Goal: Contribute content

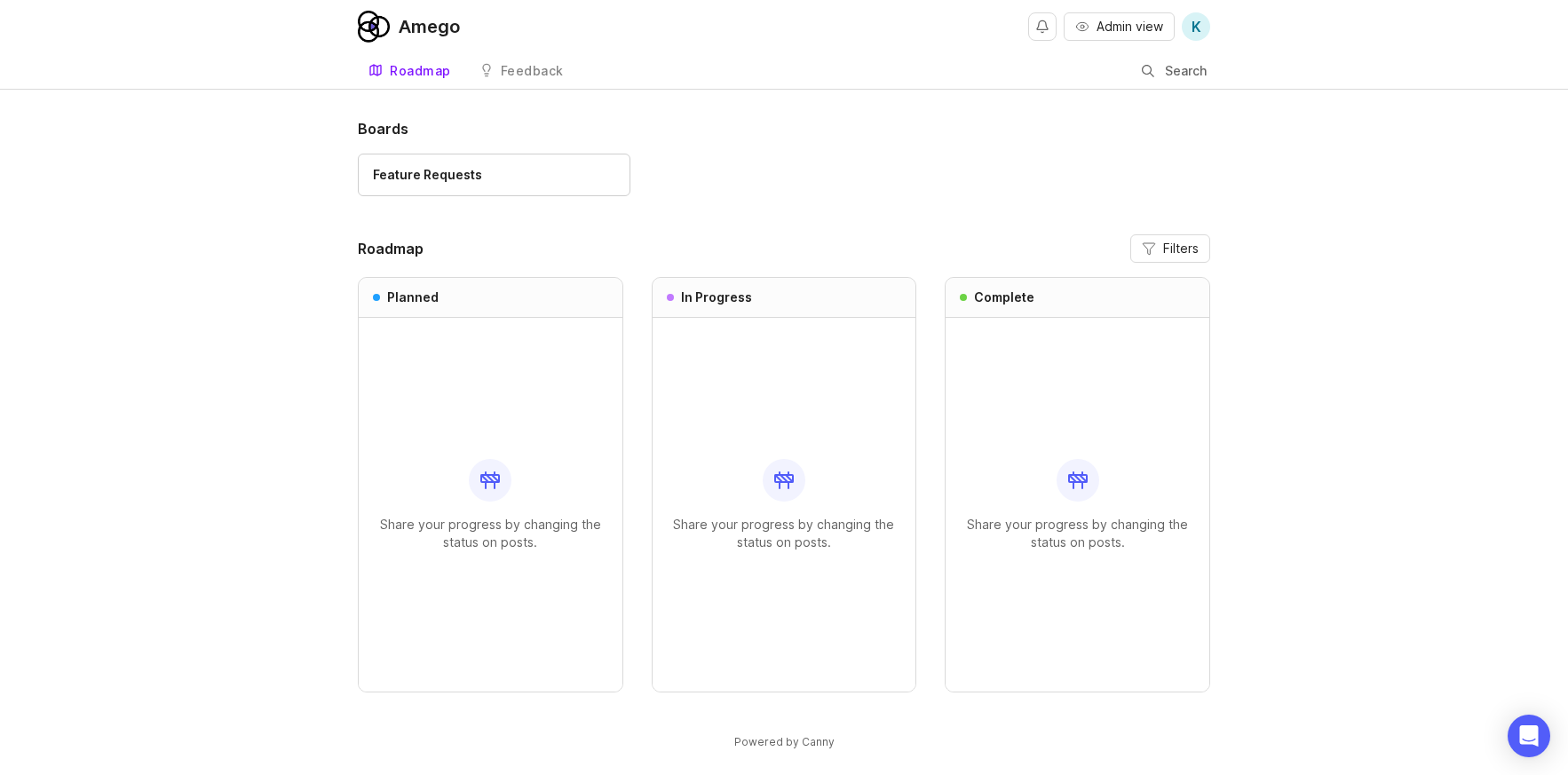
click at [1105, 26] on span "Admin view" at bounding box center [1129, 26] width 66 height 17
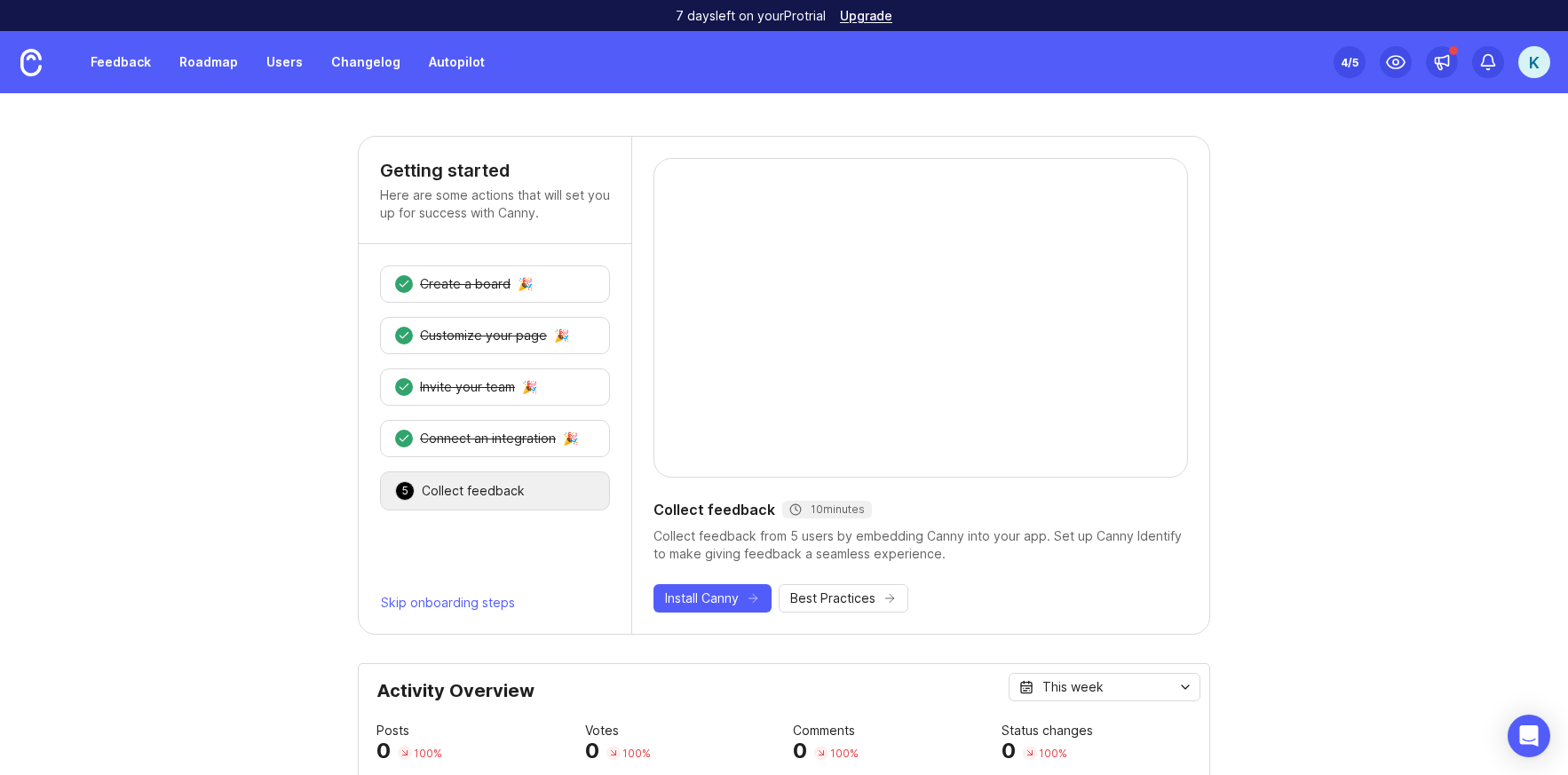
click at [1378, 70] on div "Set up Canny 4 /5 K" at bounding box center [1441, 61] width 216 height 62
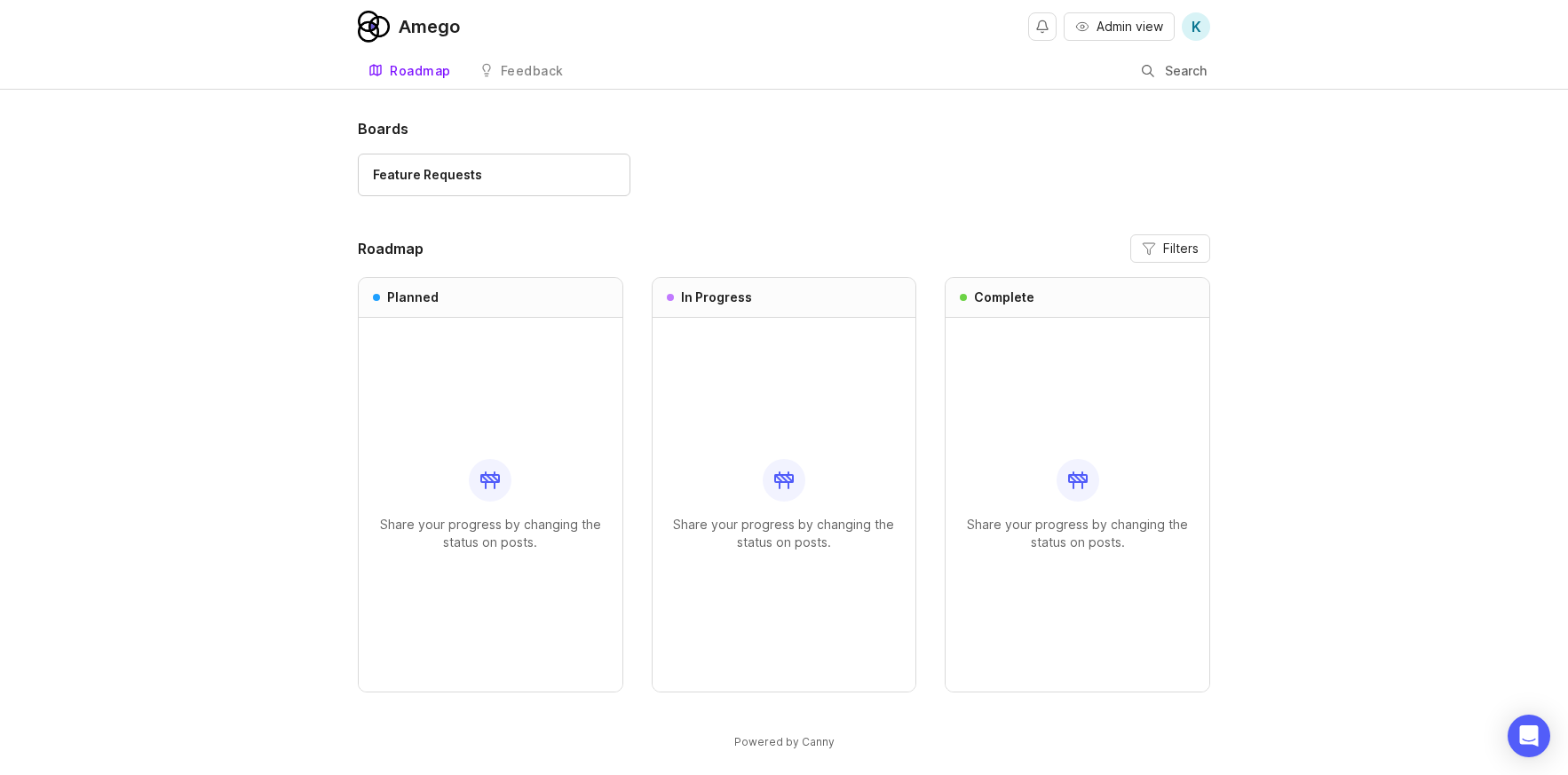
click at [543, 176] on div "Feature Requests" at bounding box center [494, 175] width 242 height 19
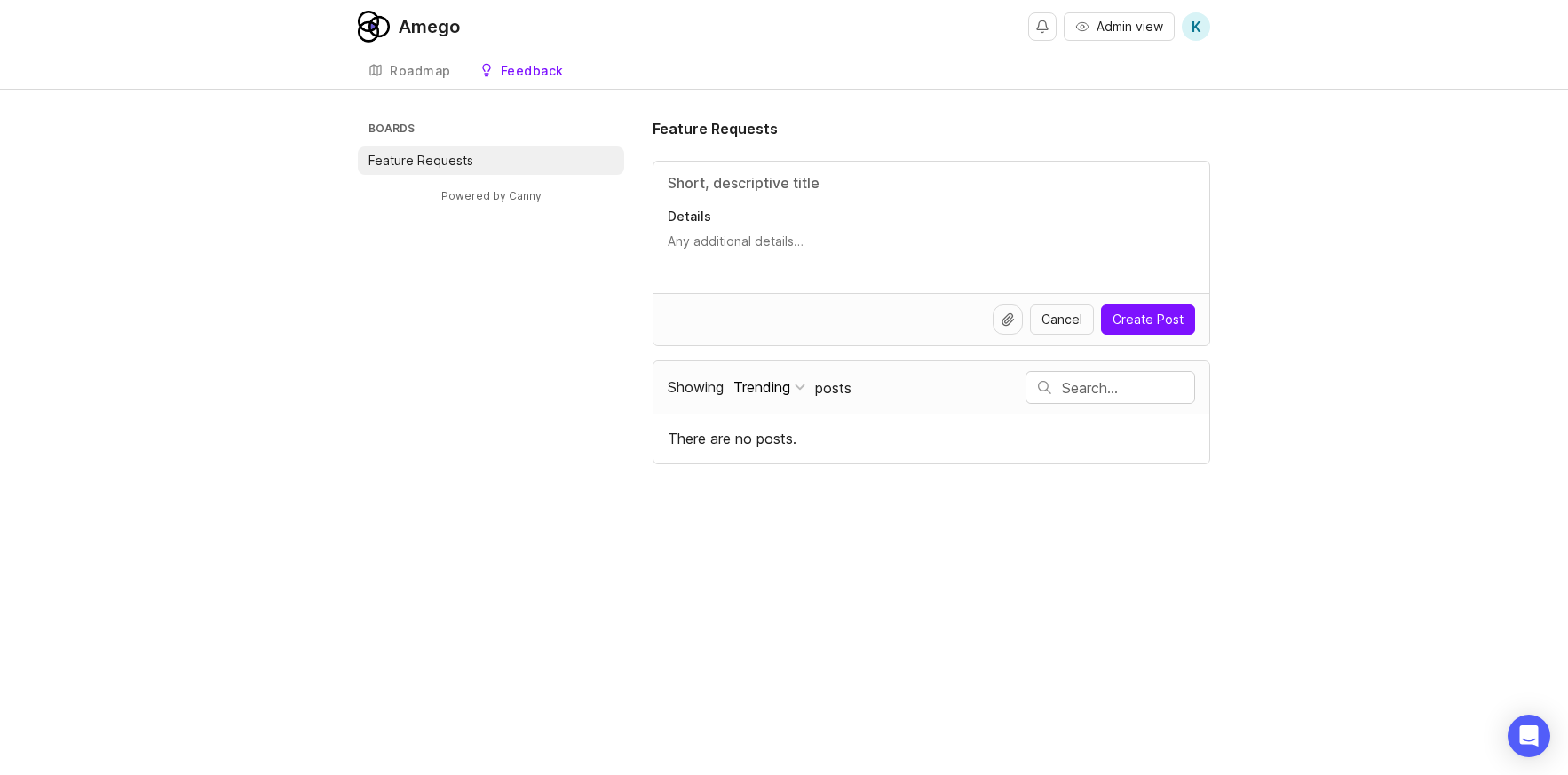
click at [1128, 23] on span "Admin view" at bounding box center [1129, 26] width 66 height 17
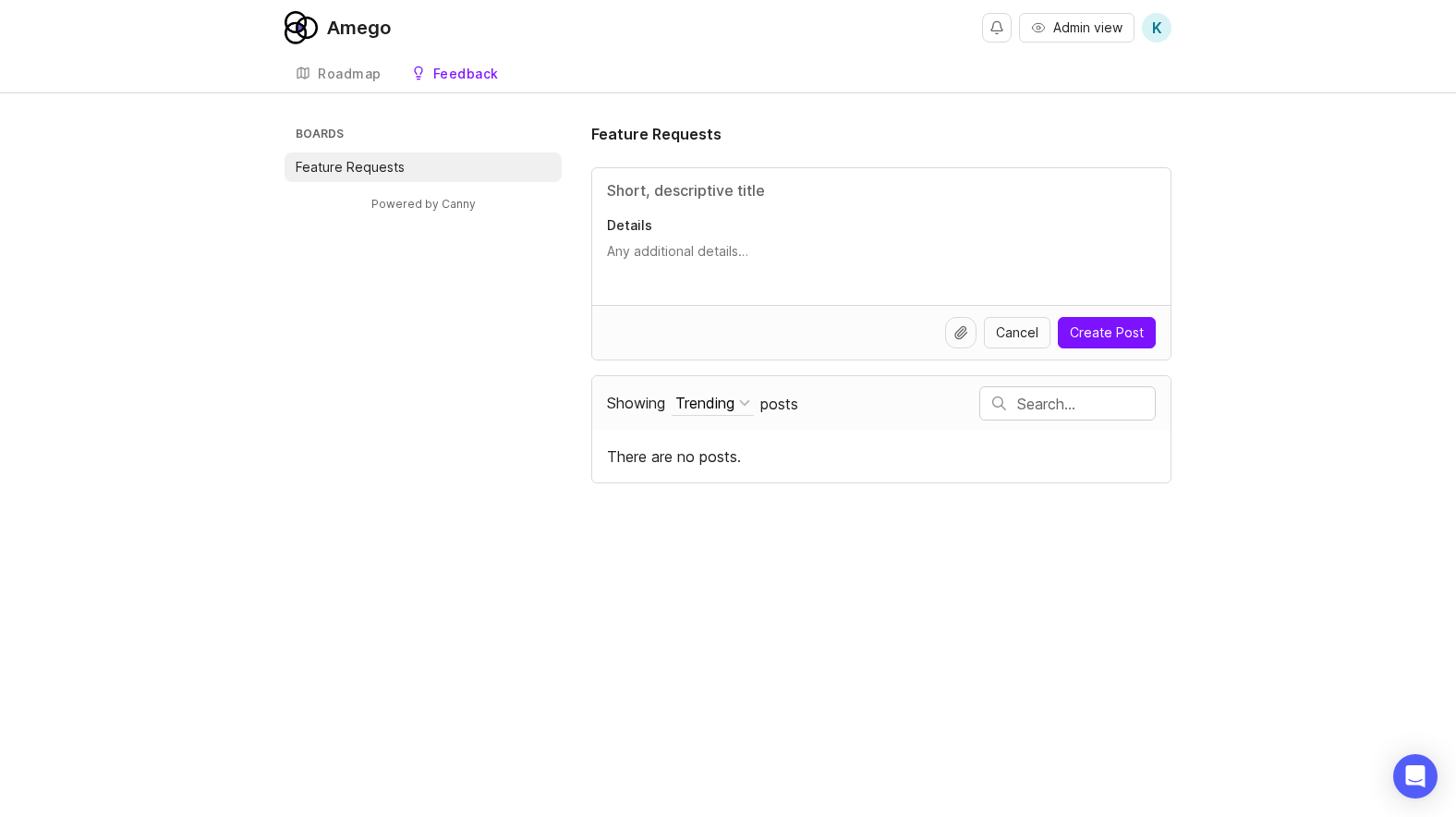
click at [761, 192] on input "Title" at bounding box center [881, 190] width 549 height 22
type input "S"
type input "Featured Session Image"
click at [699, 258] on textarea "Details" at bounding box center [881, 260] width 549 height 37
type textarea "W"
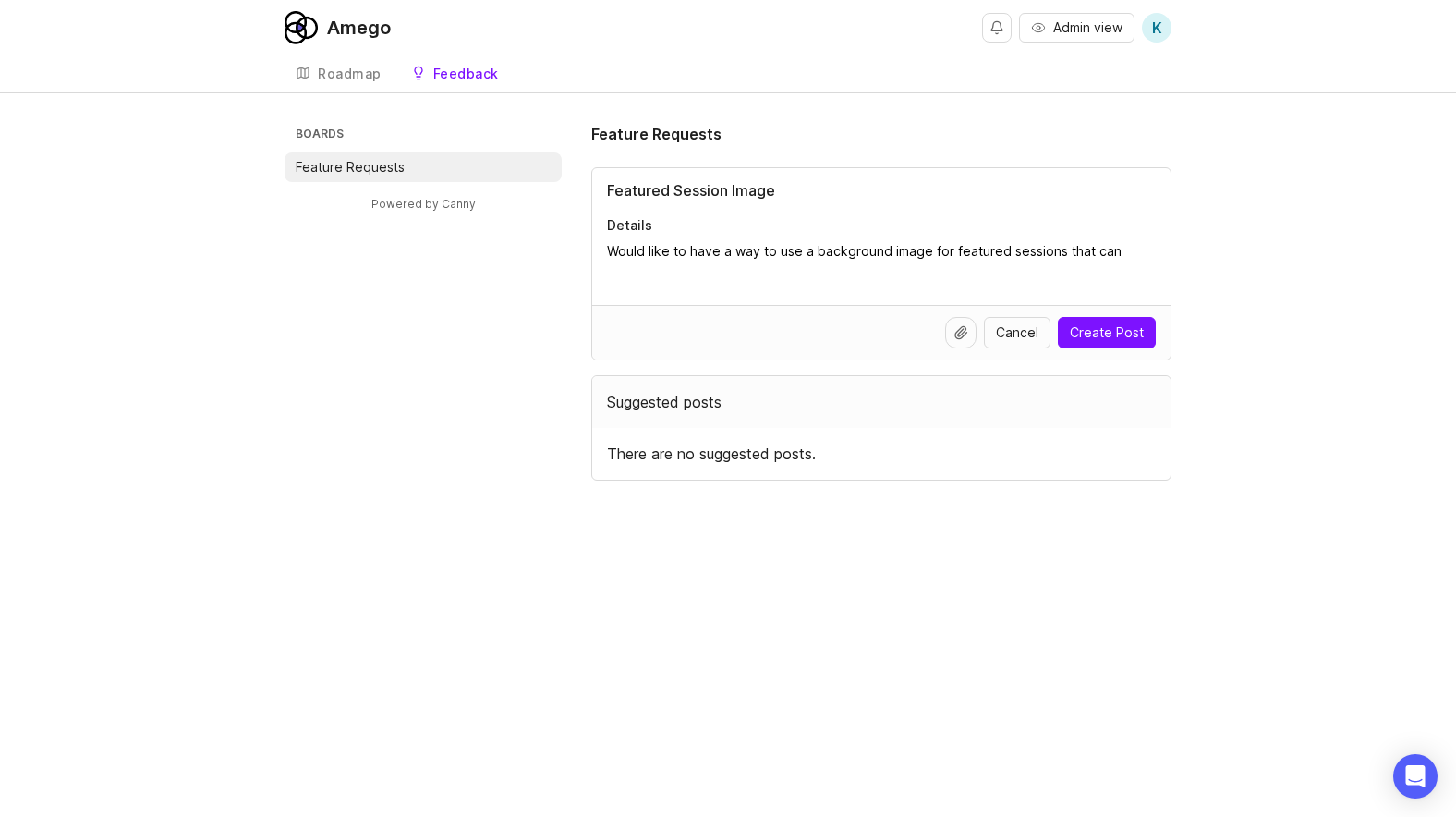
type textarea "Would like to have a way to use a background image for featured sessions that c…"
click at [765, 275] on textarea "Would like to have a way to use a background image for featured sessions that c…" at bounding box center [881, 260] width 549 height 37
click at [724, 272] on textarea "Would like to have a way to use a background image for featured sessions that c…" at bounding box center [881, 260] width 549 height 37
click at [342, 73] on div "Roadmap" at bounding box center [350, 73] width 64 height 13
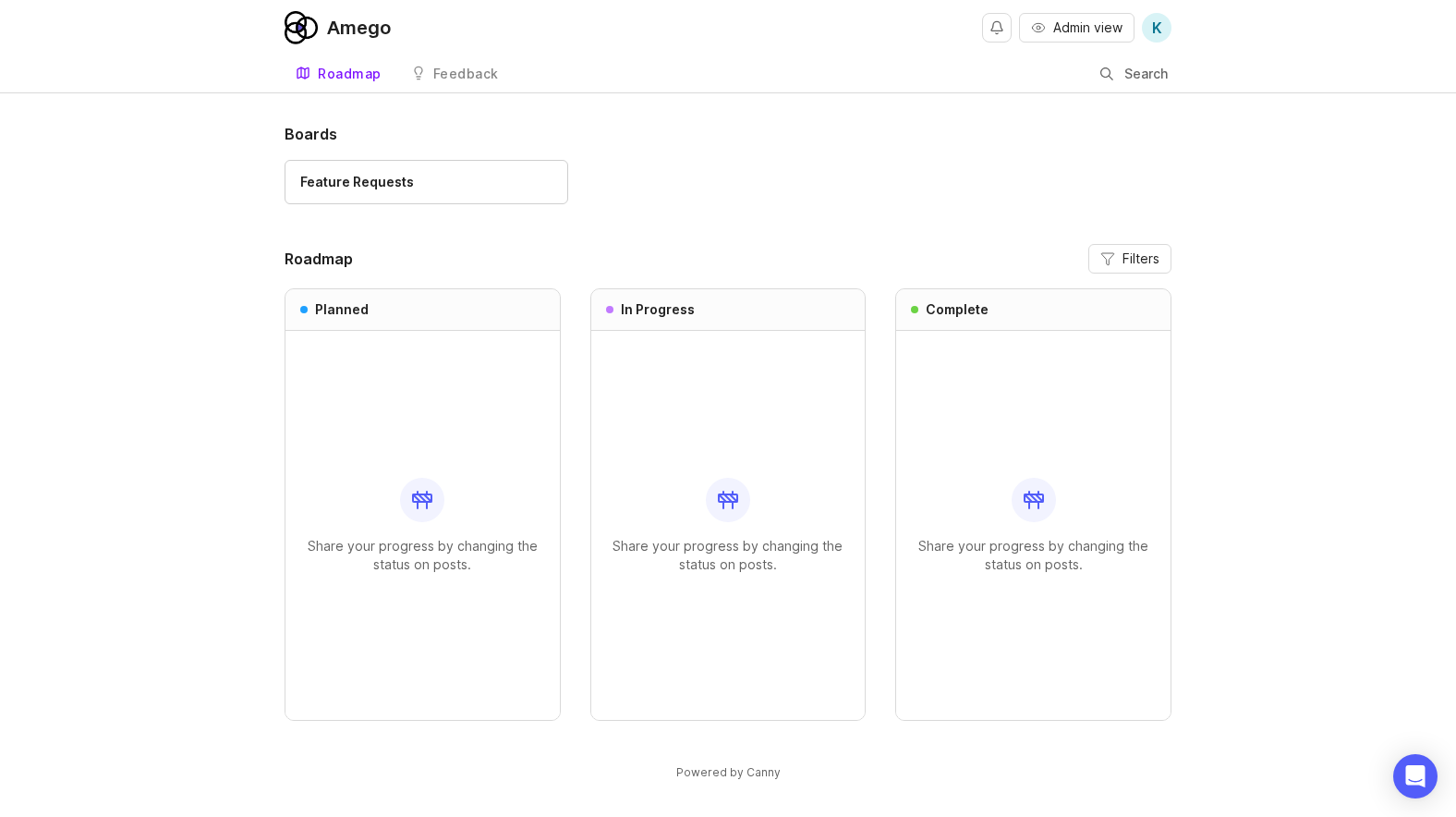
click at [481, 76] on div "Feedback" at bounding box center [466, 73] width 66 height 13
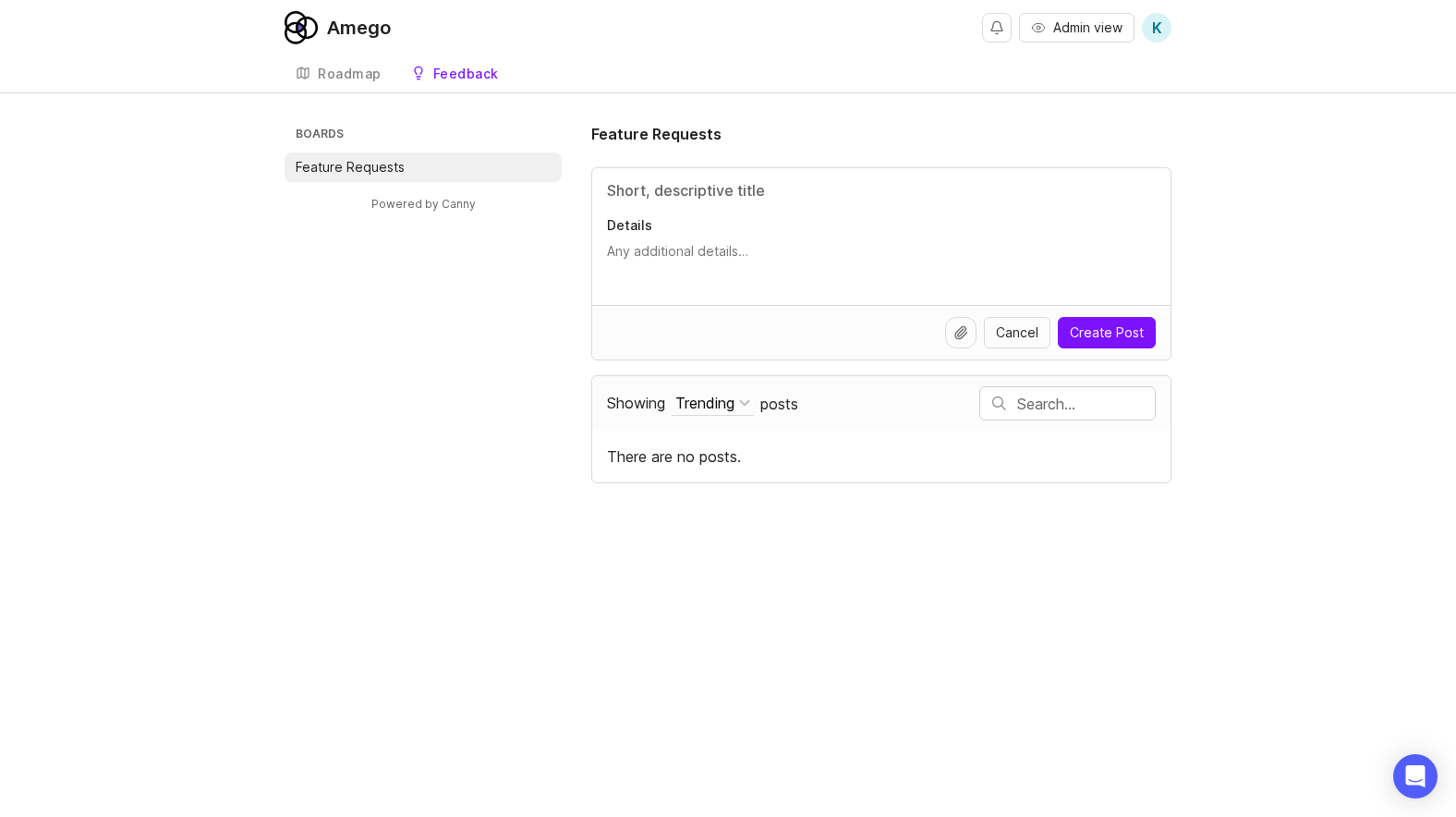
click at [347, 76] on div "Roadmap" at bounding box center [350, 73] width 64 height 13
click at [345, 77] on div "Roadmap" at bounding box center [350, 73] width 64 height 13
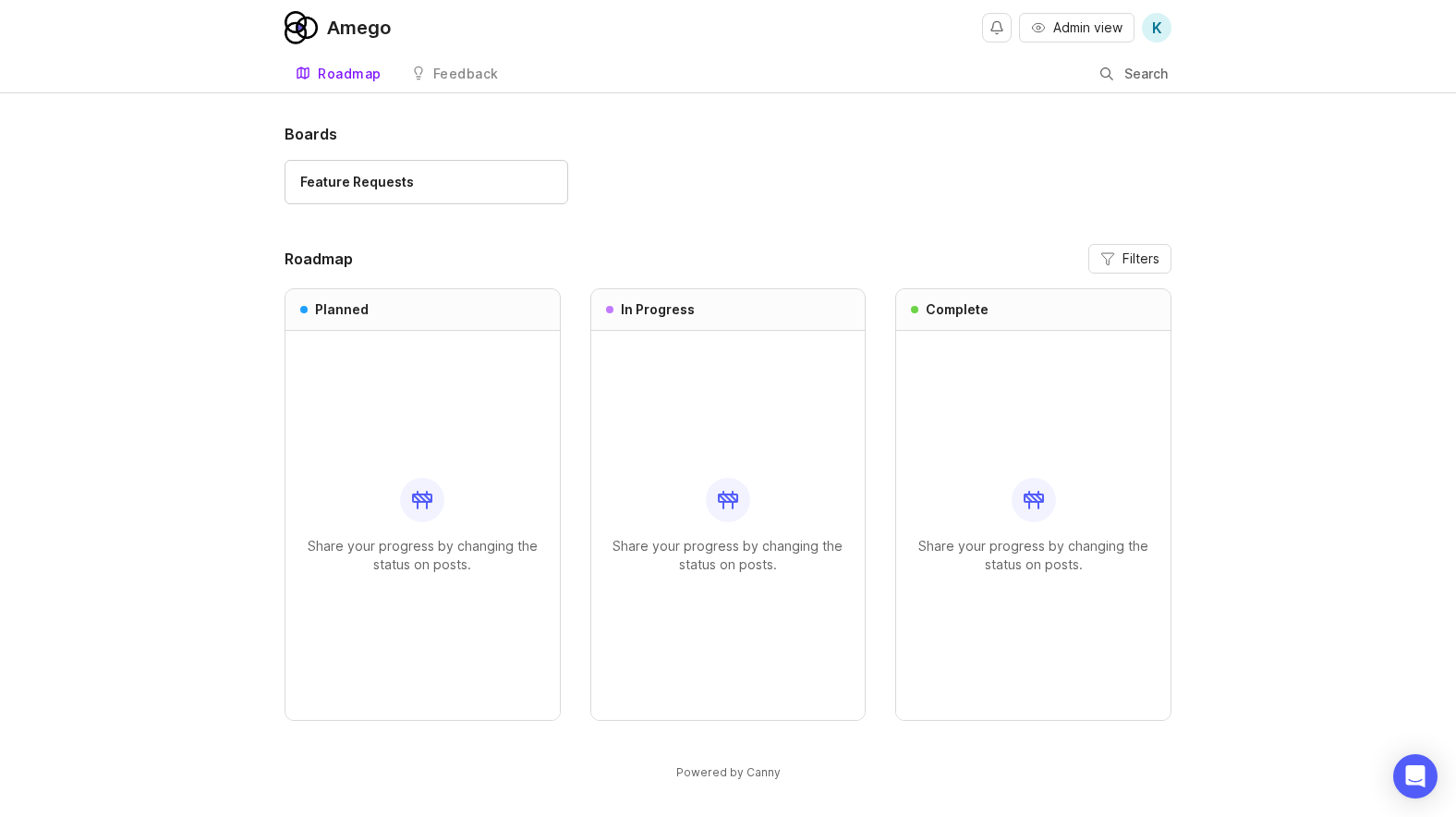
click at [429, 67] on link "Feedback" at bounding box center [455, 74] width 110 height 38
